Goal: Check status: Check status

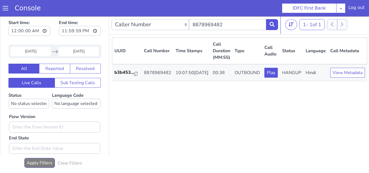
scroll to position [2, 0]
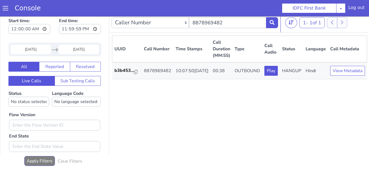
click at [39, 49] on input "13 Oct 2025" at bounding box center [31, 49] width 40 height 9
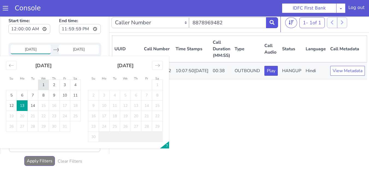
click at [46, 85] on td "1" at bounding box center [43, 85] width 11 height 10
type input "[DATE]"
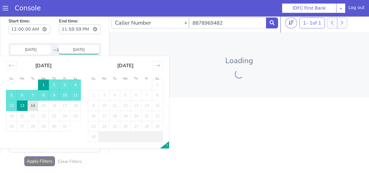
click at [29, 103] on td "14" at bounding box center [33, 105] width 11 height 10
type input "[DATE]"
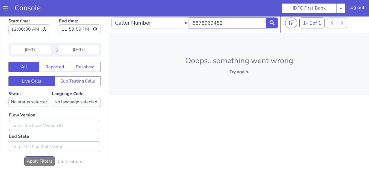
click at [232, 27] on input "8878969482" at bounding box center [227, 22] width 77 height 11
paste input "9848038587"
type input "9848038587"
click at [272, 25] on button at bounding box center [272, 22] width 12 height 11
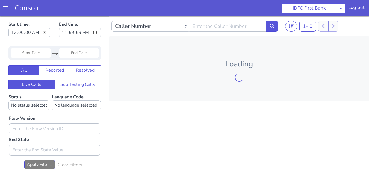
scroll to position [2, 0]
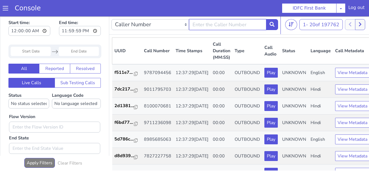
paste input "9848038587"
type input "9848038587"
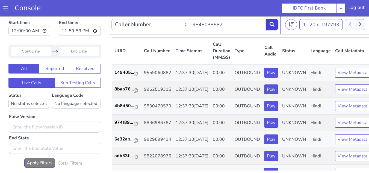
click at [265, 49] on icon at bounding box center [264, 46] width 5 height 5
click at [25, 65] on input "Start Date" at bounding box center [26, 63] width 40 height 9
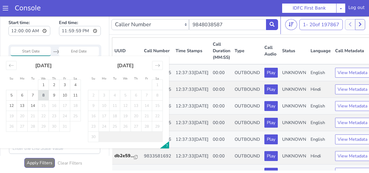
type input "[DATE]"
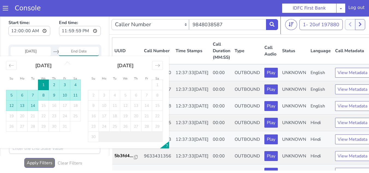
drag, startPoint x: 380, startPoint y: 74, endPoint x: 382, endPoint y: 72, distance: 3.0
click at [26, 118] on td "14" at bounding box center [29, 116] width 11 height 10
type input "[DATE]"
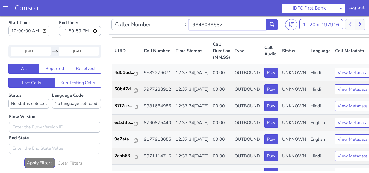
click at [257, 95] on icon at bounding box center [258, 92] width 5 height 5
click at [223, 139] on input "9848038587" at bounding box center [218, 135] width 77 height 11
click at [267, 27] on button at bounding box center [271, 27] width 12 height 11
